Goal: Task Accomplishment & Management: Manage account settings

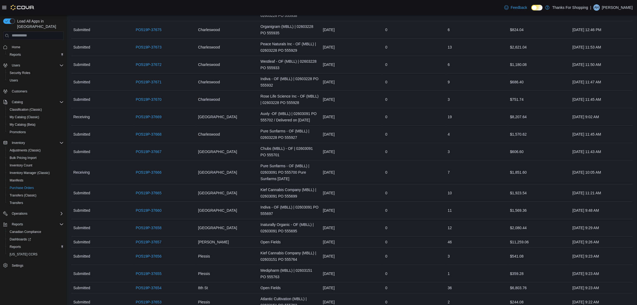
scroll to position [611, 0]
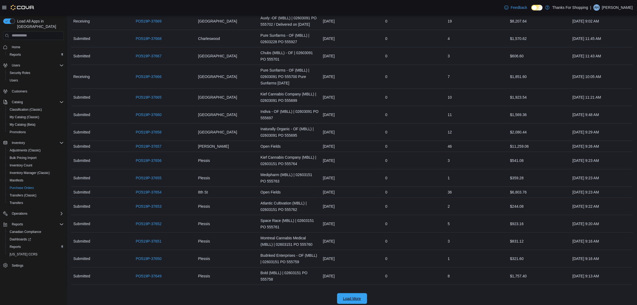
click at [357, 300] on div "Load More" at bounding box center [352, 298] width 562 height 11
click at [357, 300] on span "Load More" at bounding box center [352, 298] width 24 height 11
click at [356, 297] on td "ETA September 16, 2025" at bounding box center [352, 292] width 62 height 17
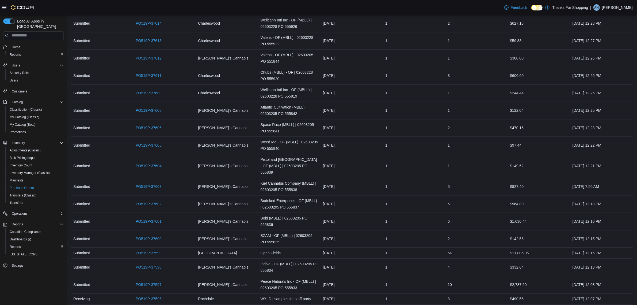
scroll to position [1465, 0]
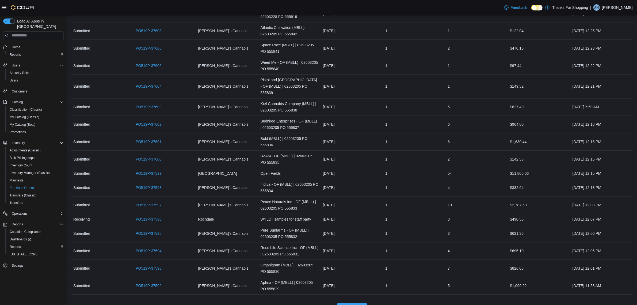
click at [356, 304] on span "Load More" at bounding box center [352, 307] width 18 height 5
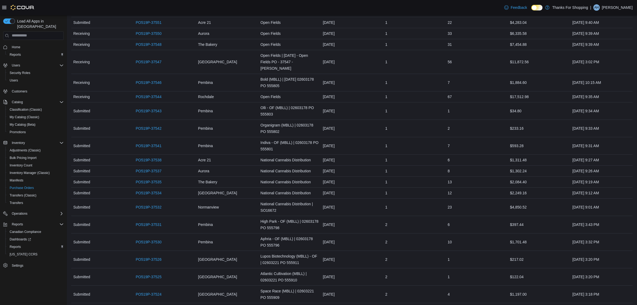
scroll to position [2274, 0]
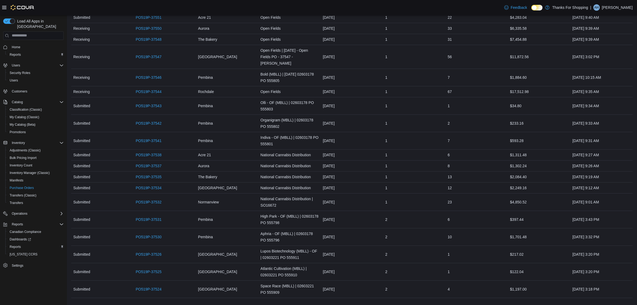
click at [356, 304] on span "Load More" at bounding box center [352, 311] width 18 height 5
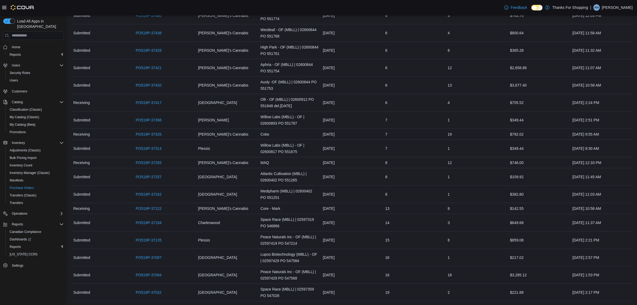
scroll to position [3102, 0]
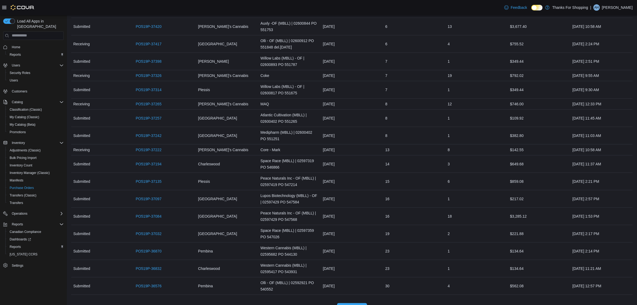
click at [356, 304] on span "Load More" at bounding box center [352, 307] width 18 height 5
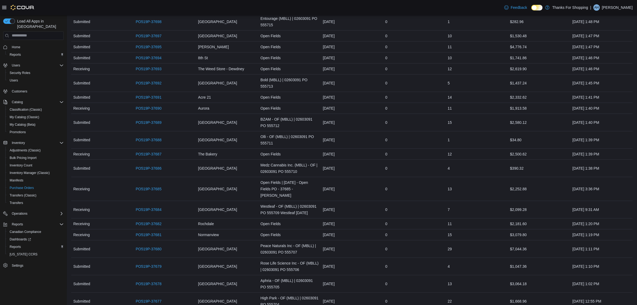
scroll to position [0, 0]
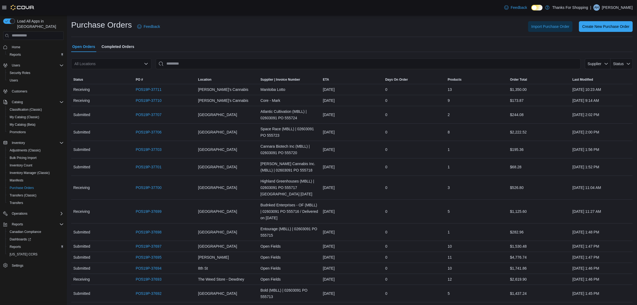
click at [98, 60] on div "All Locations" at bounding box center [111, 63] width 80 height 11
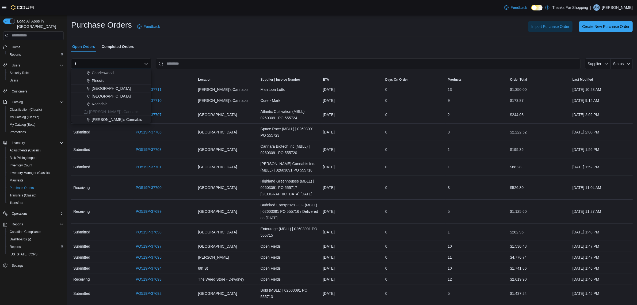
type input "****"
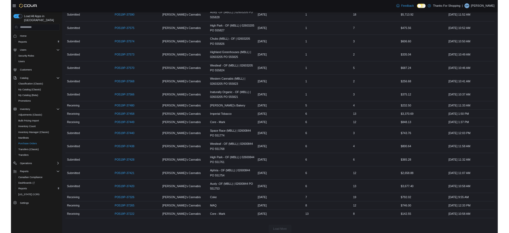
scroll to position [360, 0]
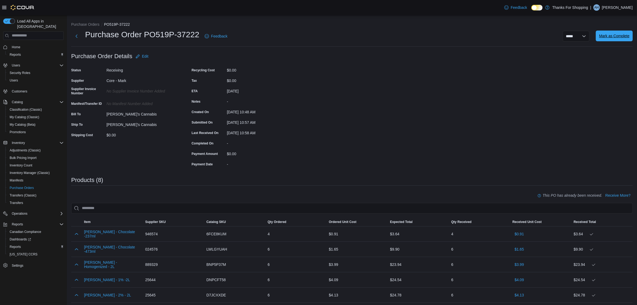
click at [609, 36] on span "Mark as Complete" at bounding box center [614, 35] width 31 height 5
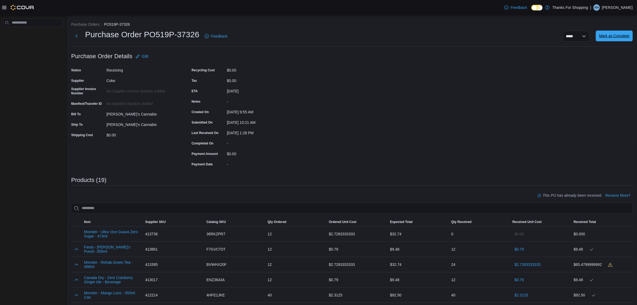
click at [619, 34] on span "Mark as Complete" at bounding box center [614, 35] width 31 height 5
